Goal: Answer question/provide support: Share knowledge or assist other users

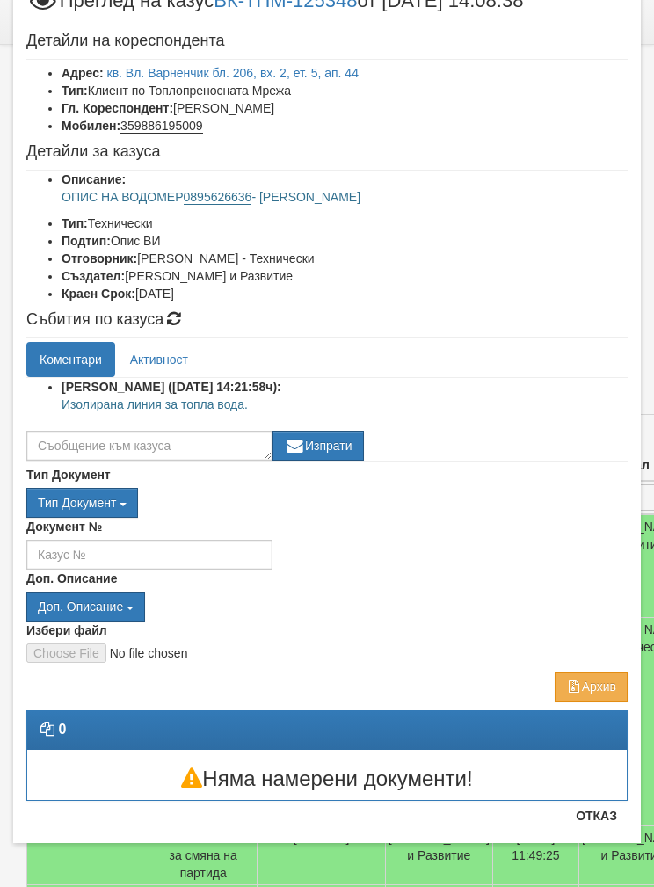
scroll to position [66, 0]
click at [84, 332] on div "Събития по казуса Коментари Активност [PERSON_NAME] ([DATE] 14:21:58ч): Изолира…" at bounding box center [327, 386] width 602 height 150
click at [76, 431] on textarea at bounding box center [149, 446] width 246 height 30
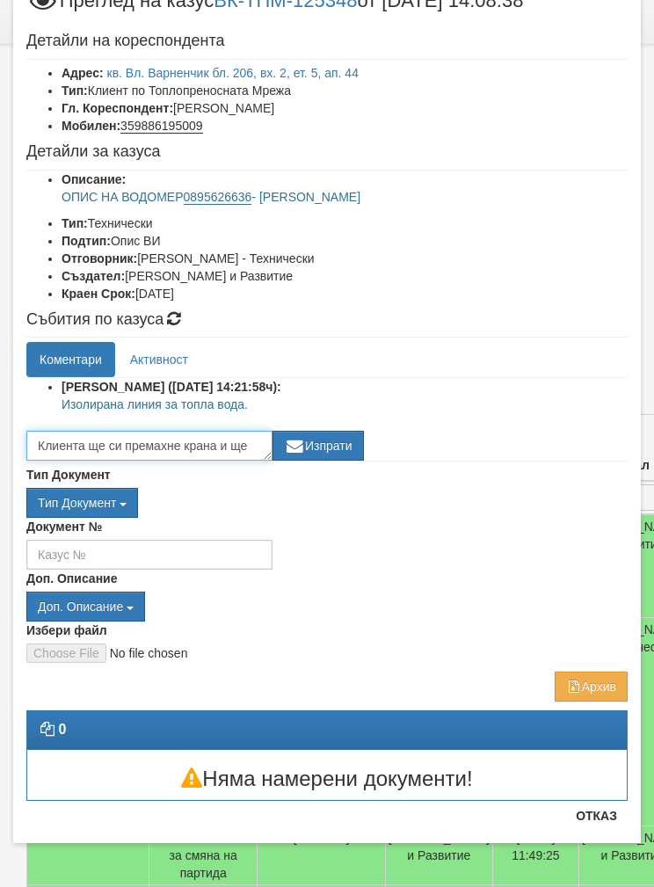
scroll to position [12, 0]
type textarea "Клиента ще си премахне крана и ще пусне нов сигнал"
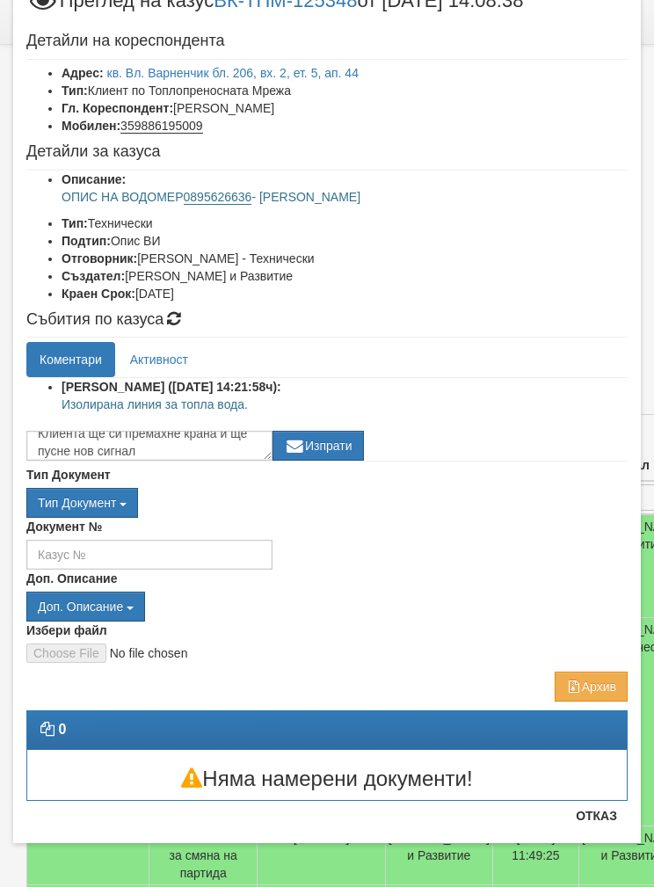
click at [329, 440] on button "Изпрати" at bounding box center [318, 446] width 91 height 30
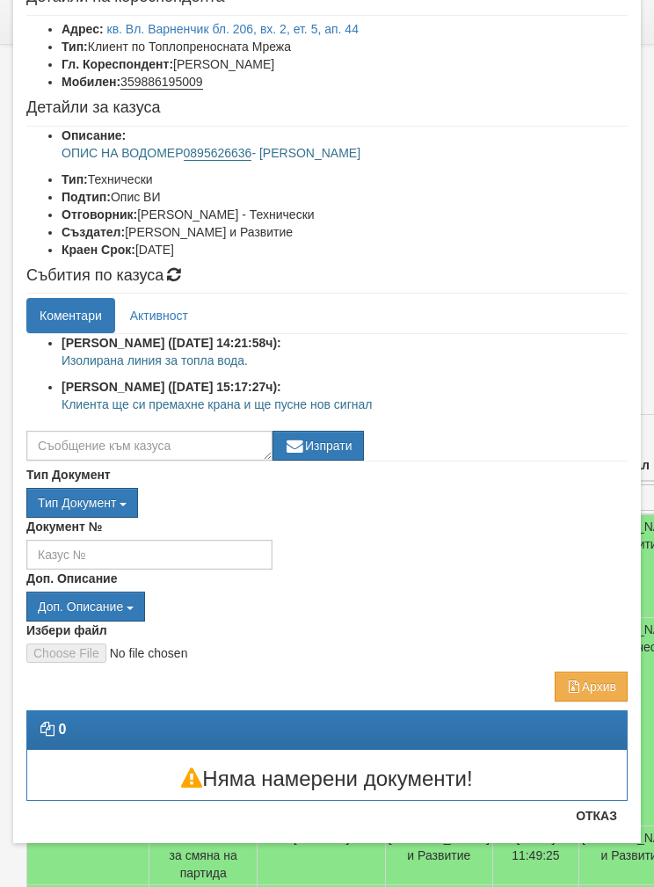
scroll to position [110, 0]
click at [606, 811] on button "Отказ" at bounding box center [596, 816] width 62 height 28
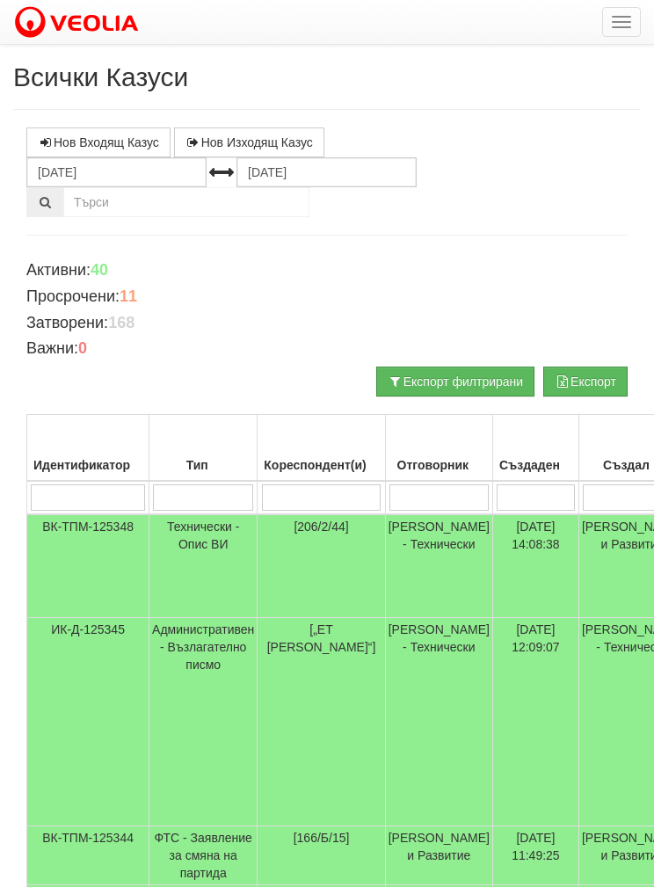
click at [439, 494] on input "search" at bounding box center [439, 498] width 99 height 26
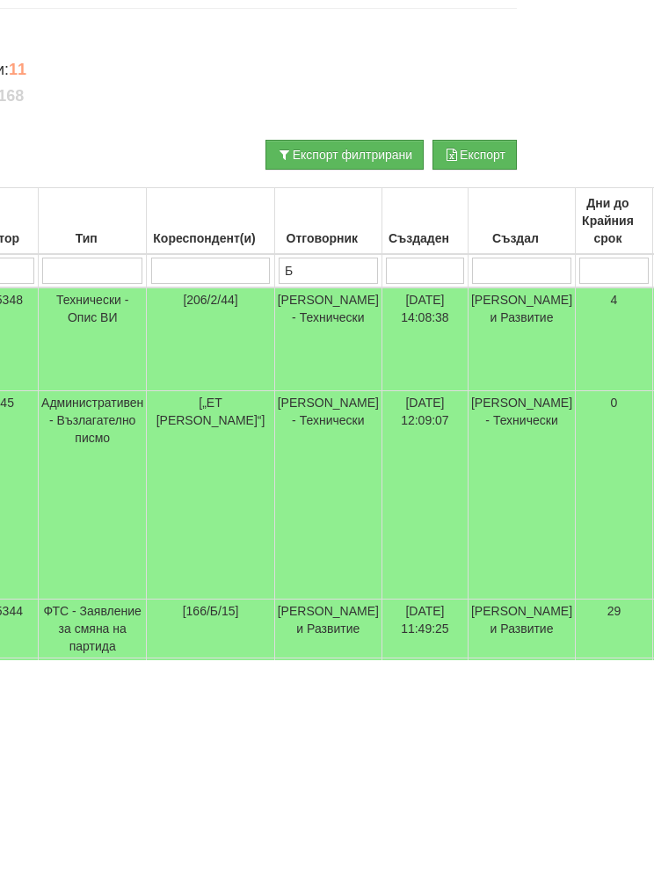
type input "Бо"
type input "Бой"
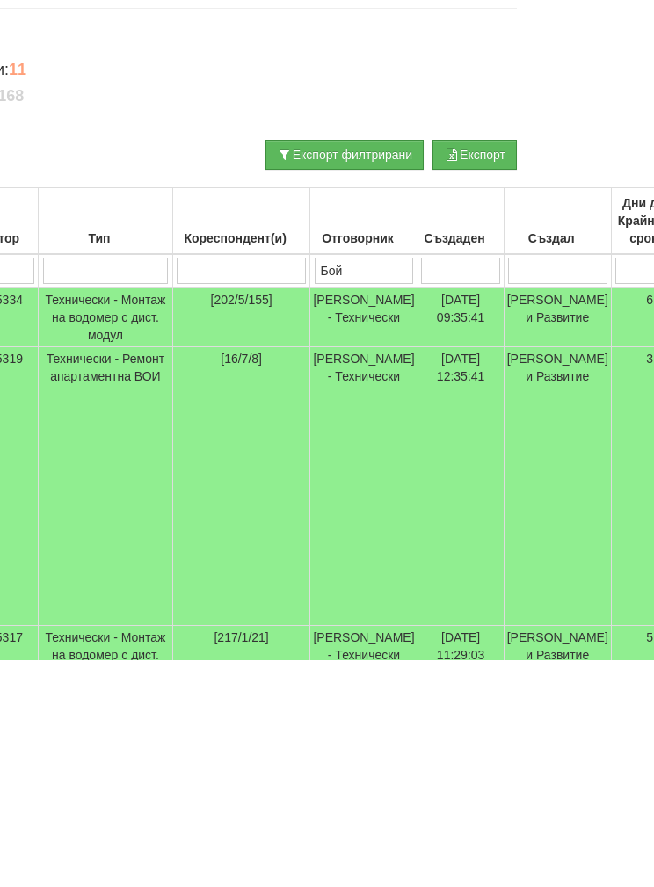
type input "Бой"
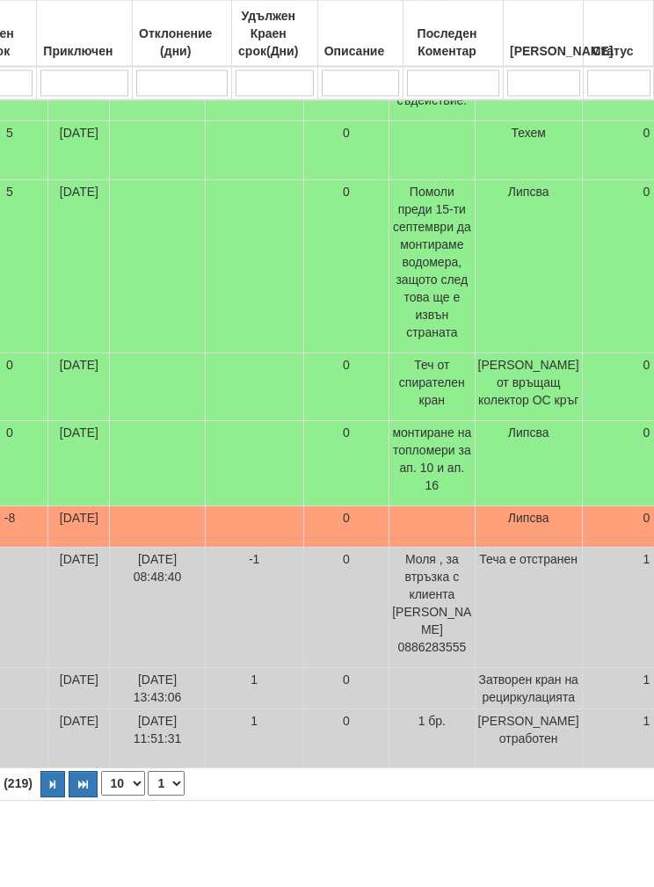
scroll to position [895, 741]
type input "Бой"
click at [101, 788] on select "10 20 30 40" at bounding box center [123, 784] width 44 height 25
select select "40"
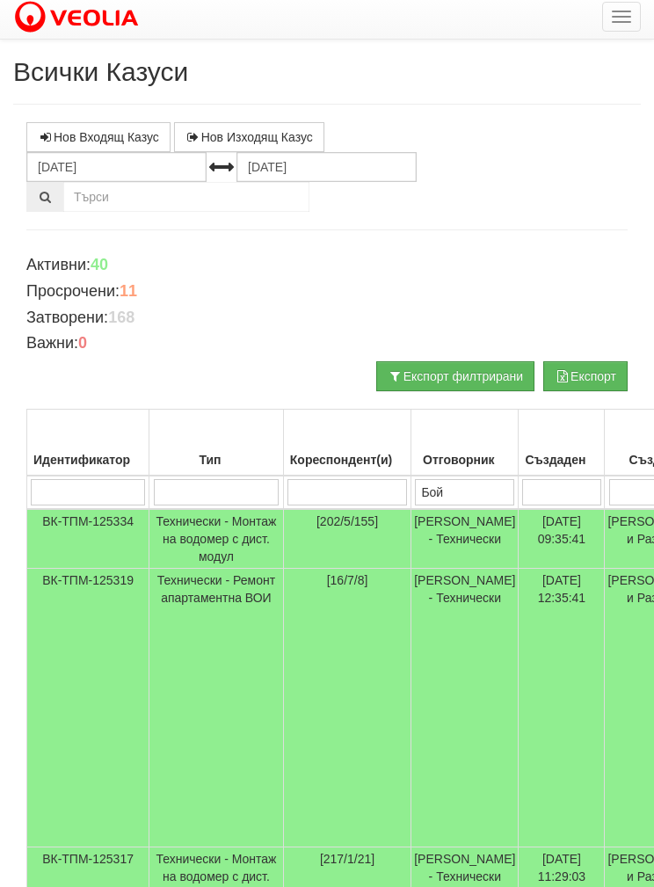
scroll to position [0, 0]
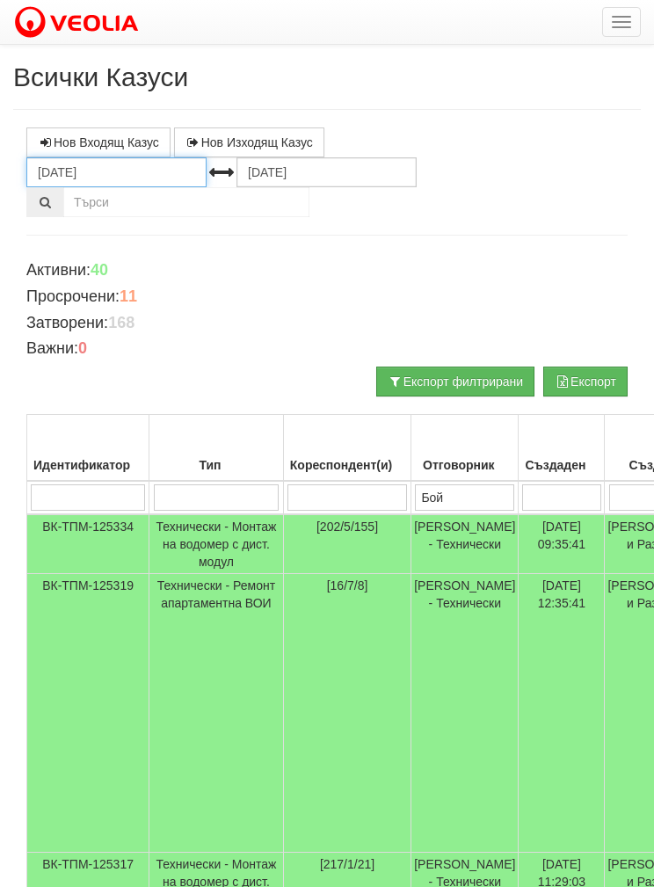
click at [69, 172] on input "[DATE]" at bounding box center [116, 172] width 180 height 30
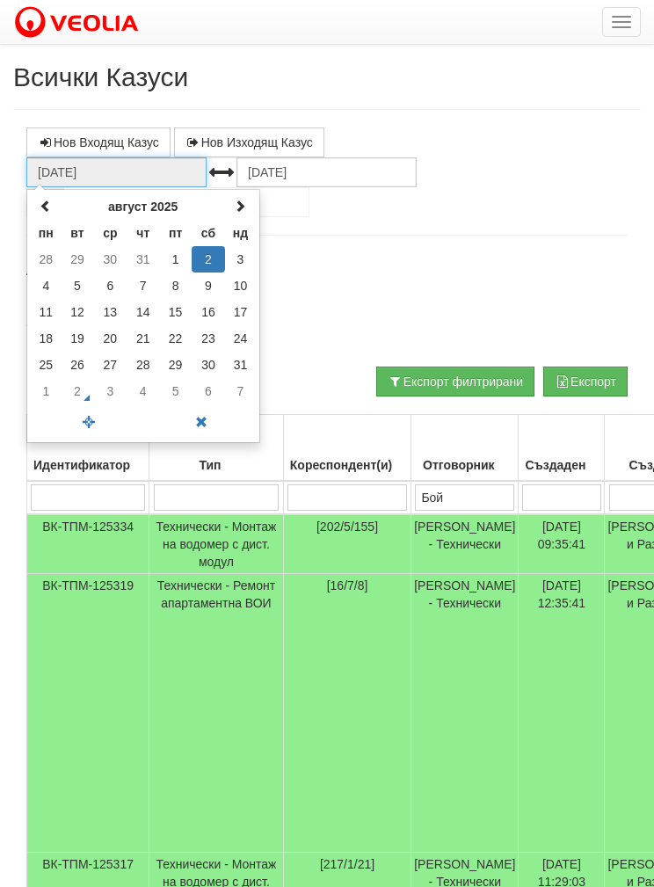
click at [49, 215] on th at bounding box center [46, 206] width 31 height 26
click at [75, 263] on td "1" at bounding box center [78, 259] width 33 height 26
type input "[DATE]"
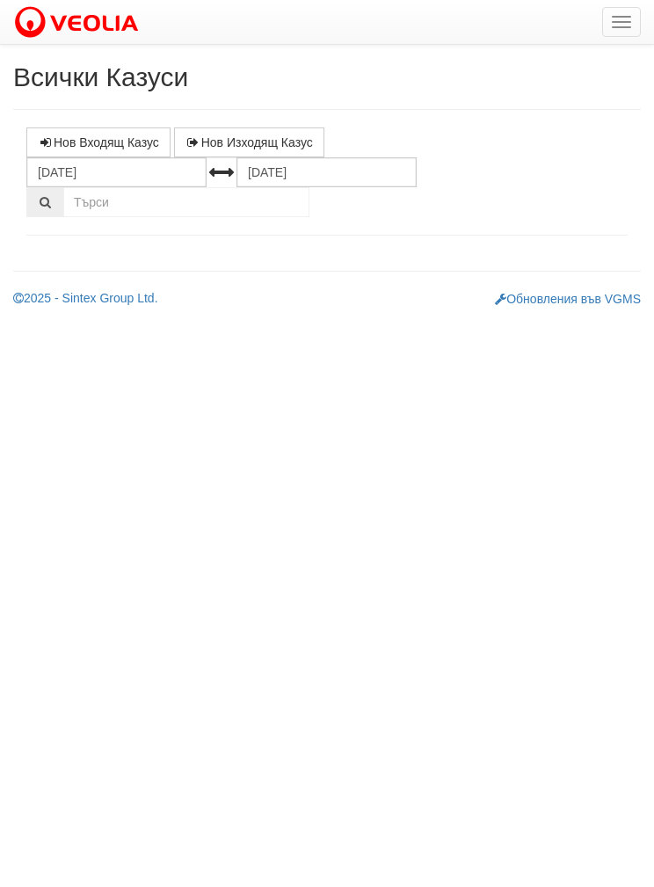
select select "1"
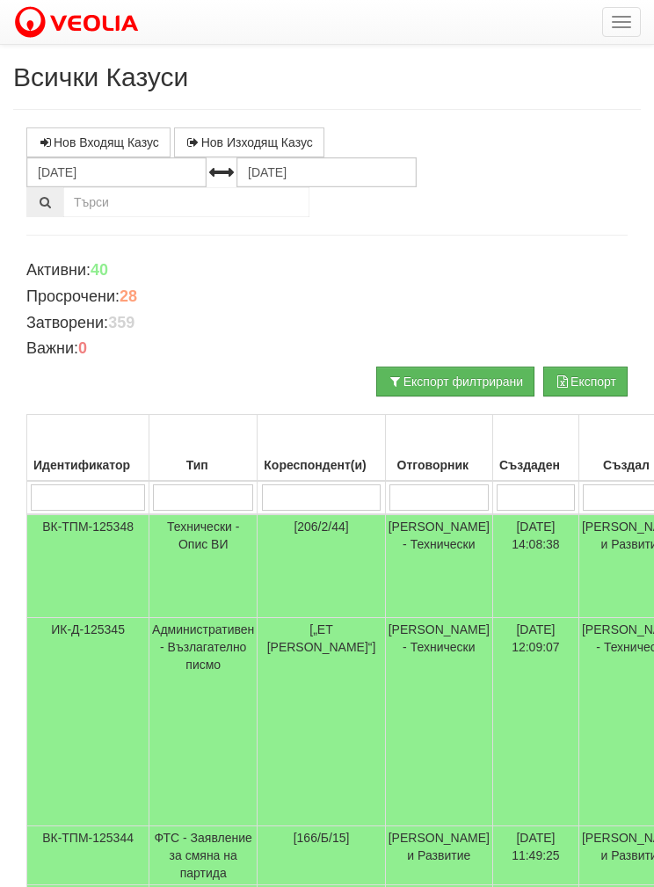
click at [425, 497] on input "search" at bounding box center [439, 498] width 99 height 26
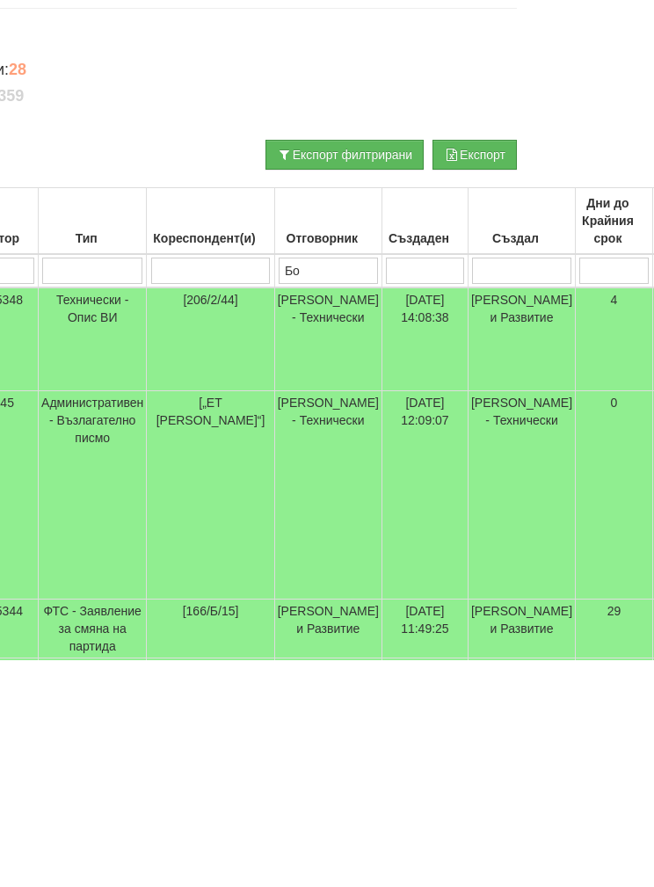
type input "Бой"
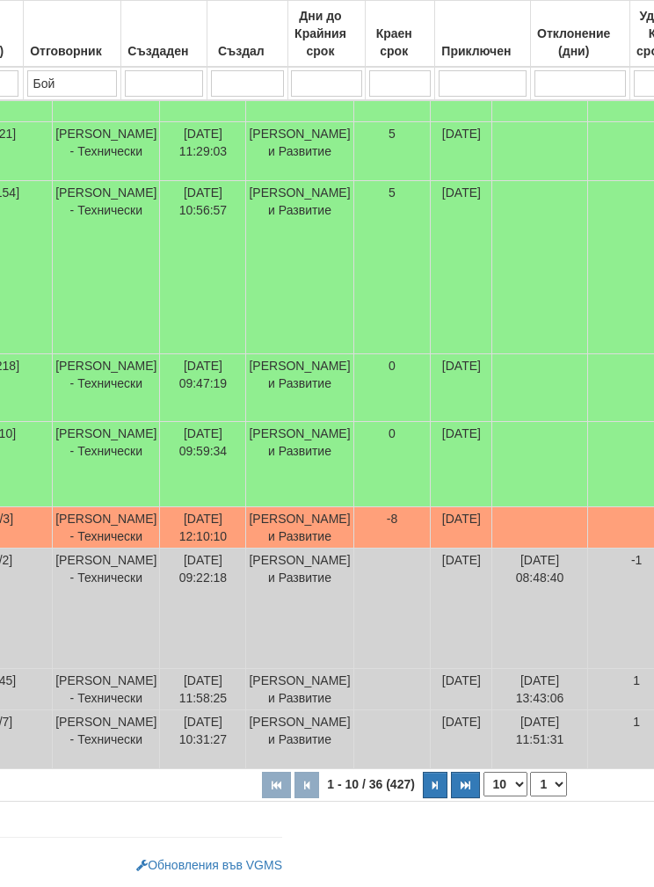
scroll to position [895, 358]
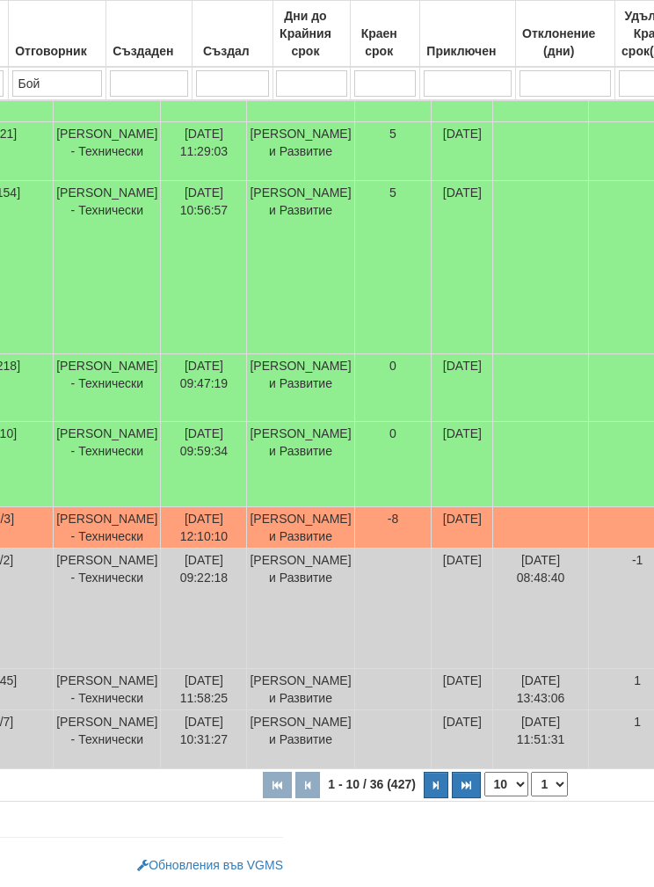
type input "Бой"
click at [485, 789] on select "10 20 30 40" at bounding box center [507, 784] width 44 height 25
select select "40"
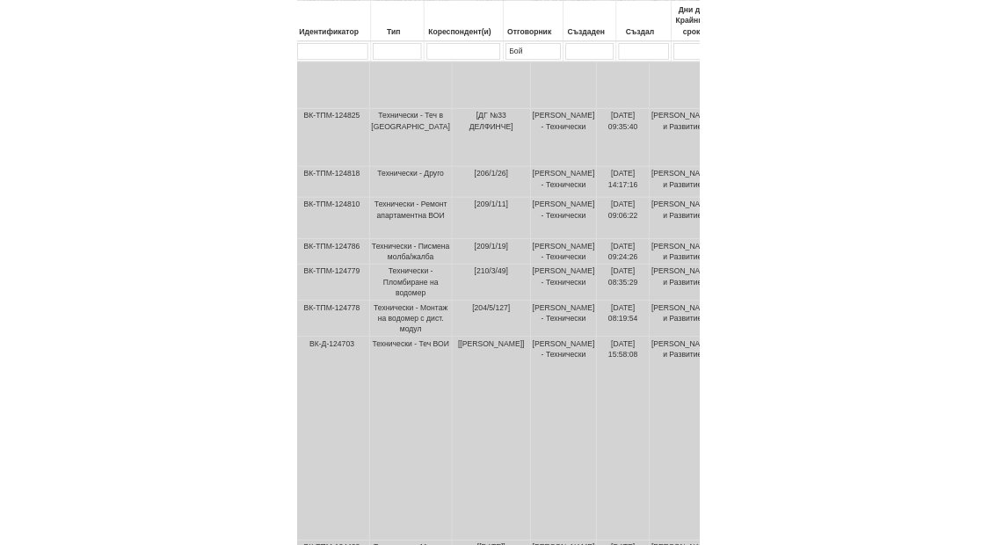
scroll to position [1770, 31]
